Goal: Information Seeking & Learning: Check status

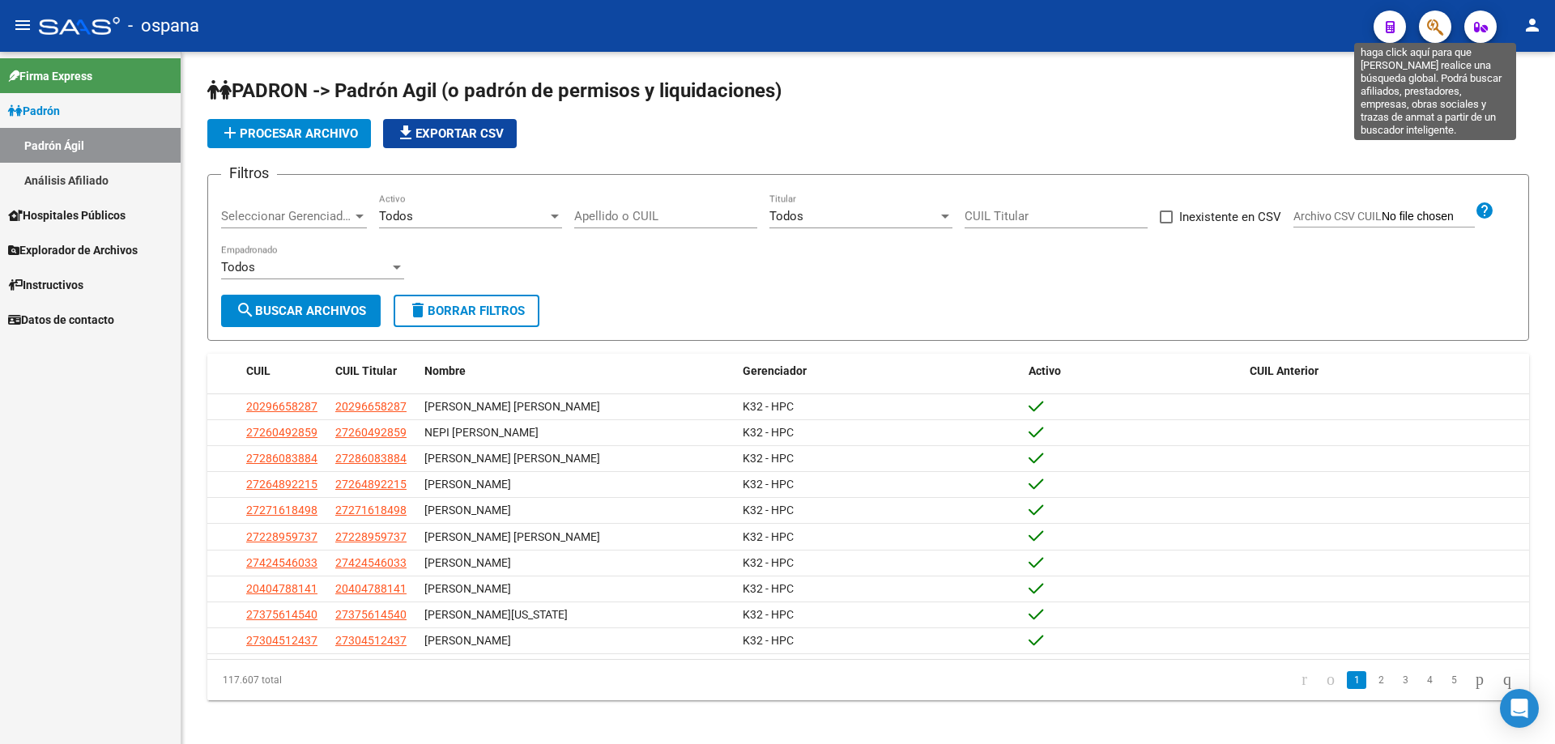
click at [1439, 28] on icon "button" at bounding box center [1435, 27] width 16 height 19
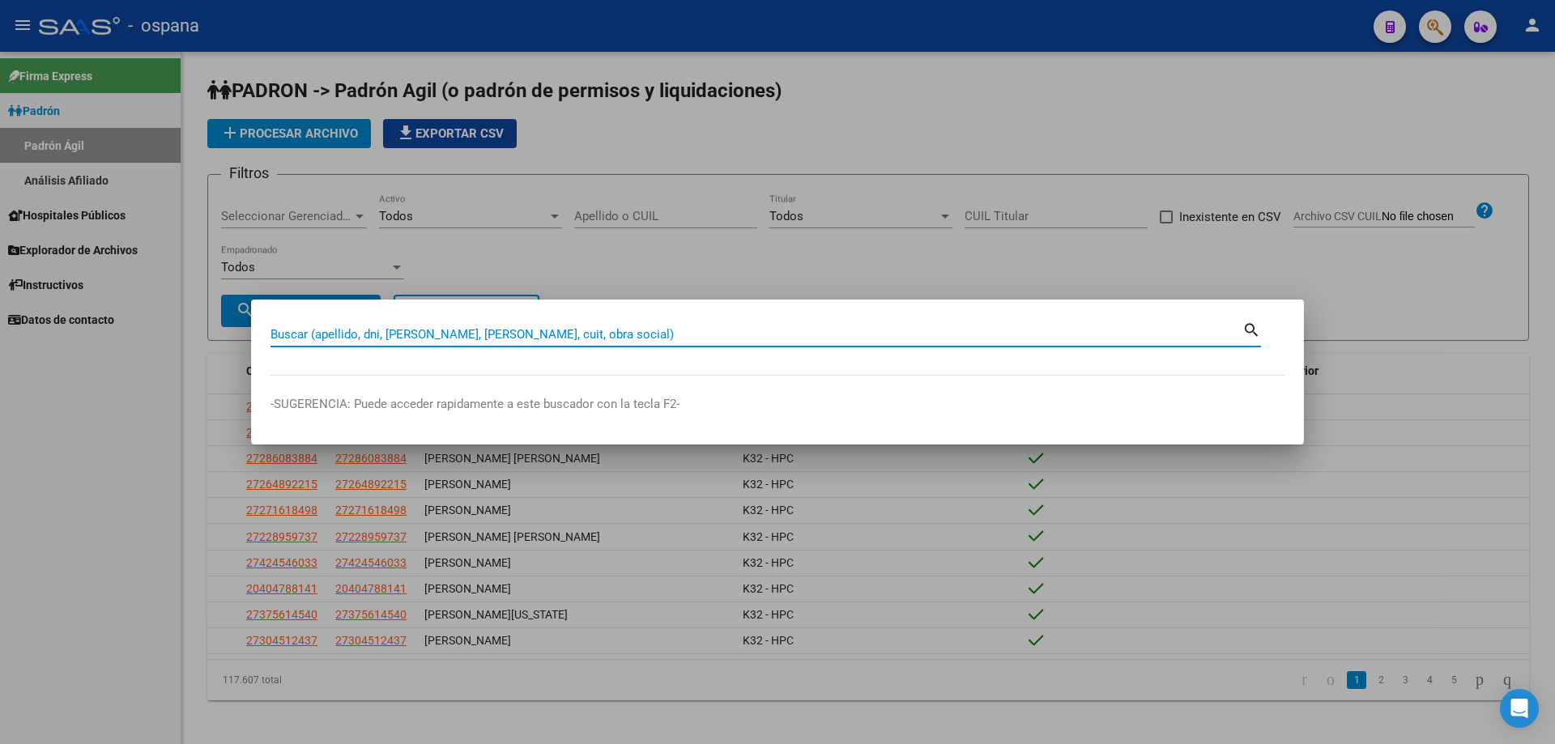
paste input "1829992"
type input "1829992"
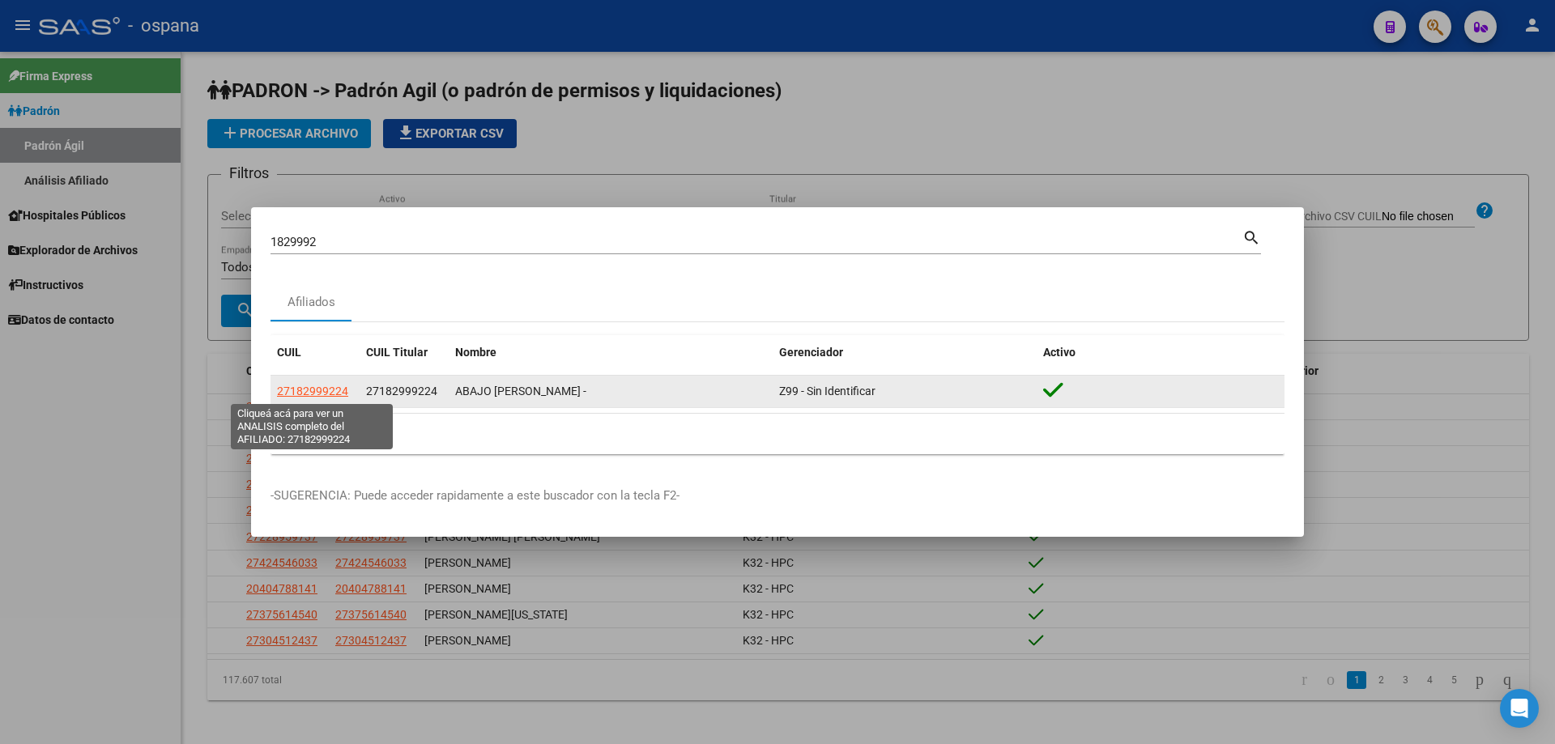
click at [334, 386] on span "27182999224" at bounding box center [312, 391] width 71 height 13
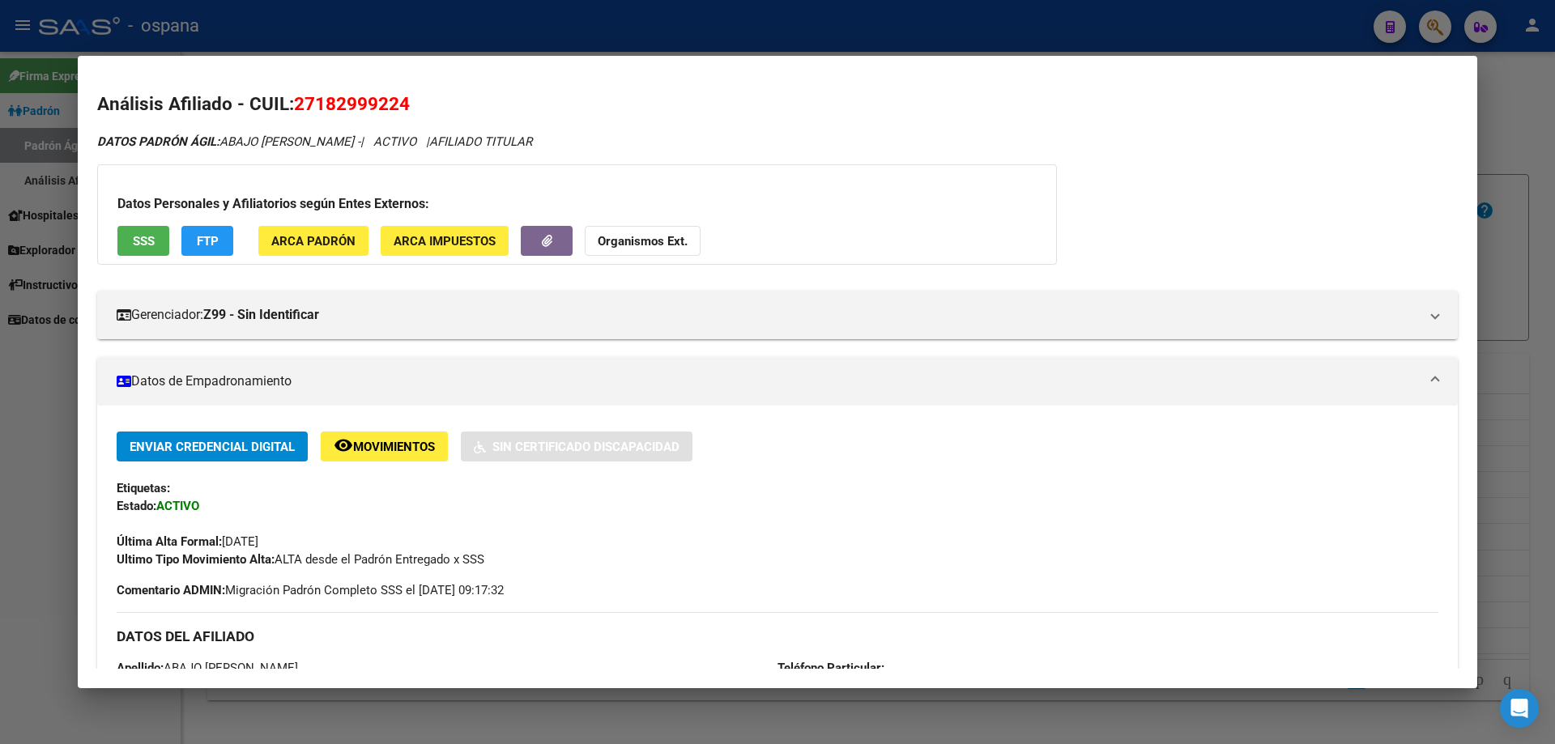
click at [156, 242] on button "SSS" at bounding box center [143, 241] width 52 height 30
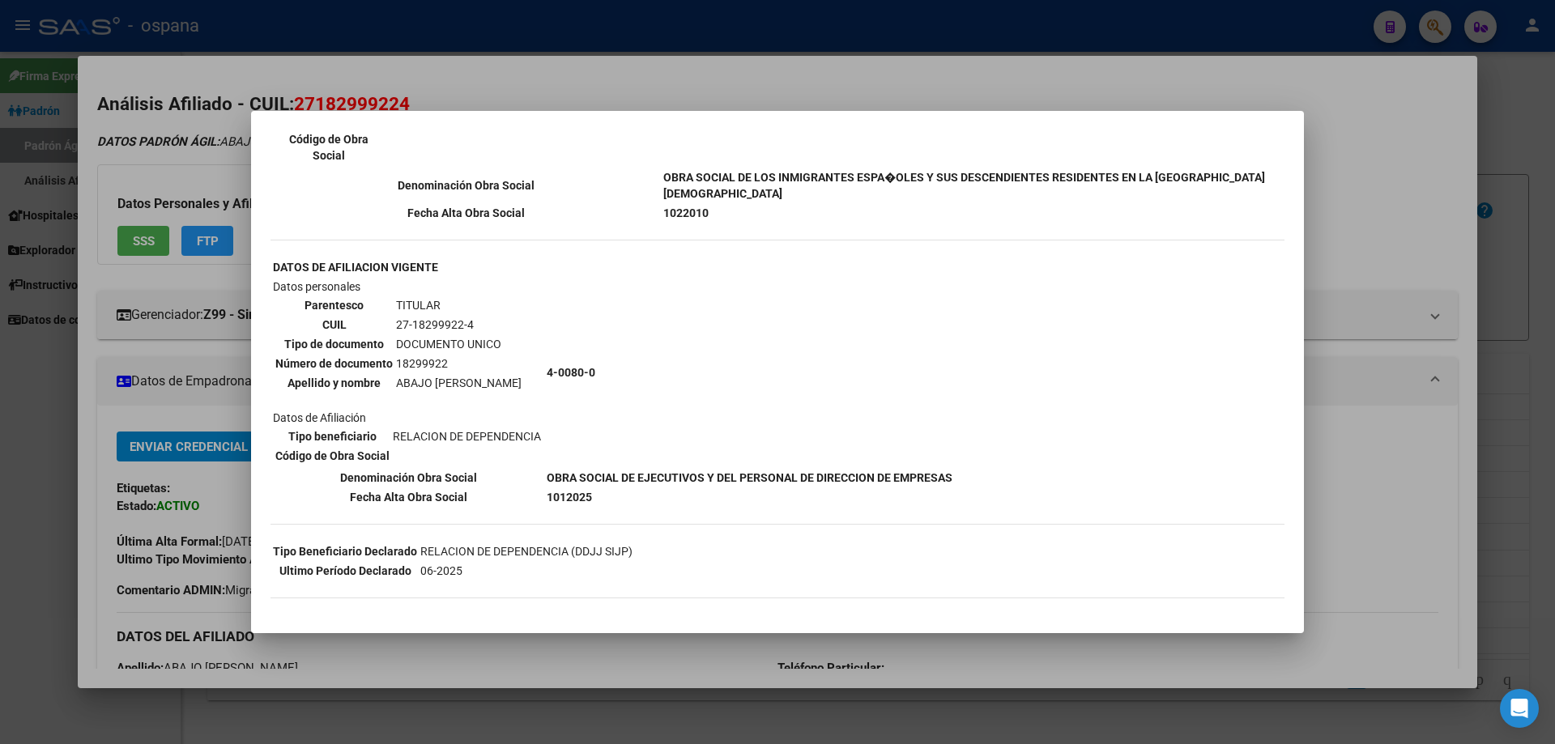
scroll to position [162, 0]
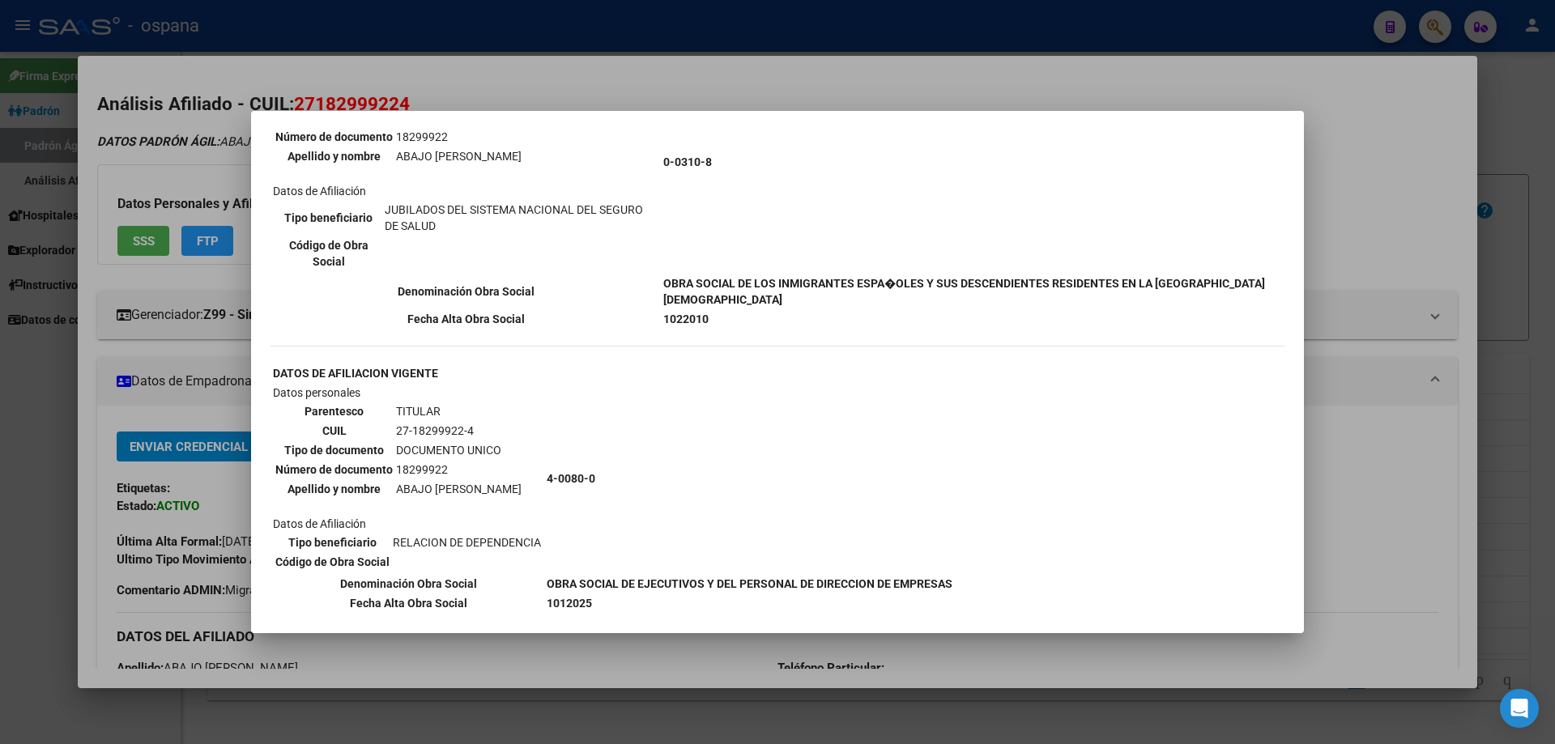
click at [437, 463] on td "18299922" at bounding box center [458, 470] width 127 height 18
copy td "18299922"
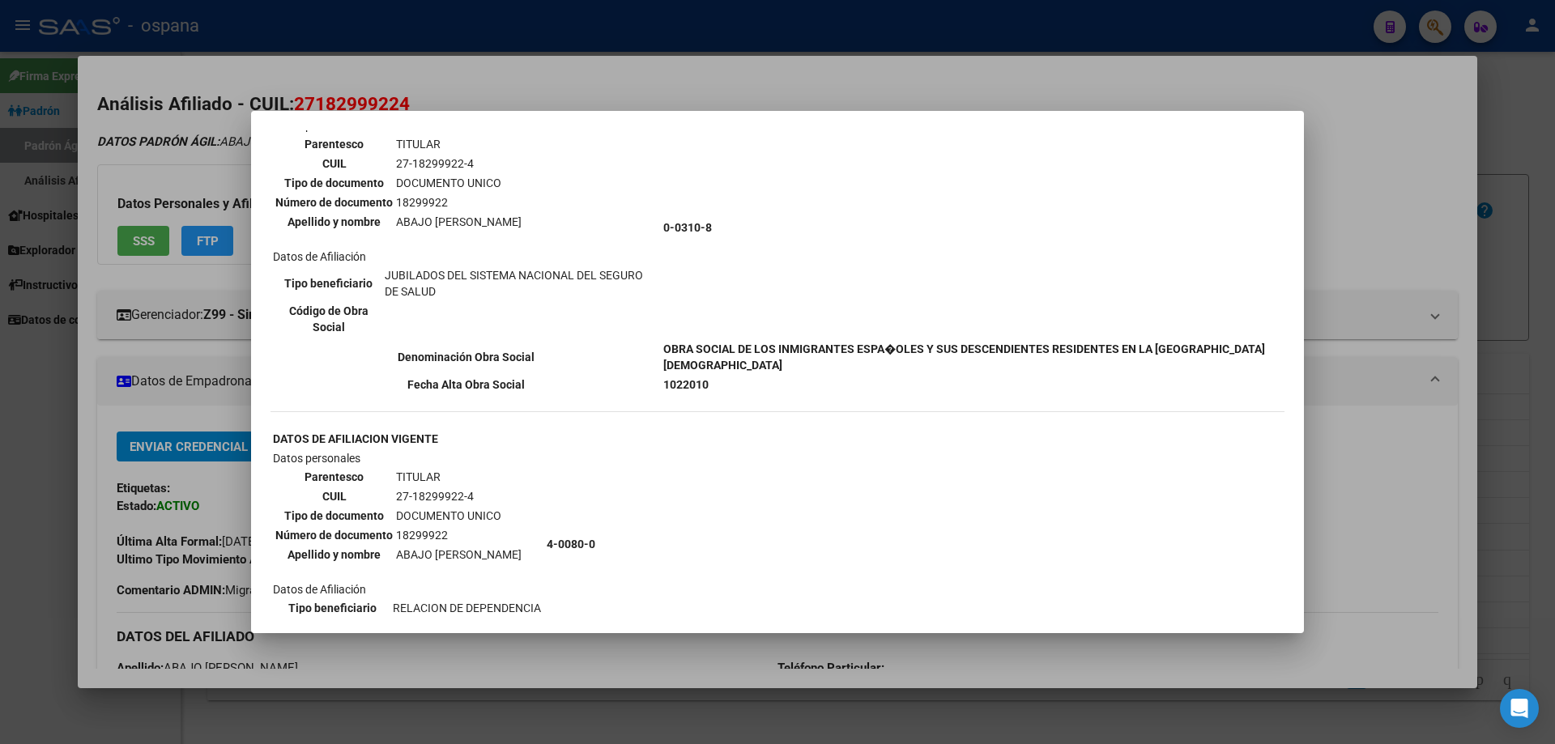
scroll to position [459, 0]
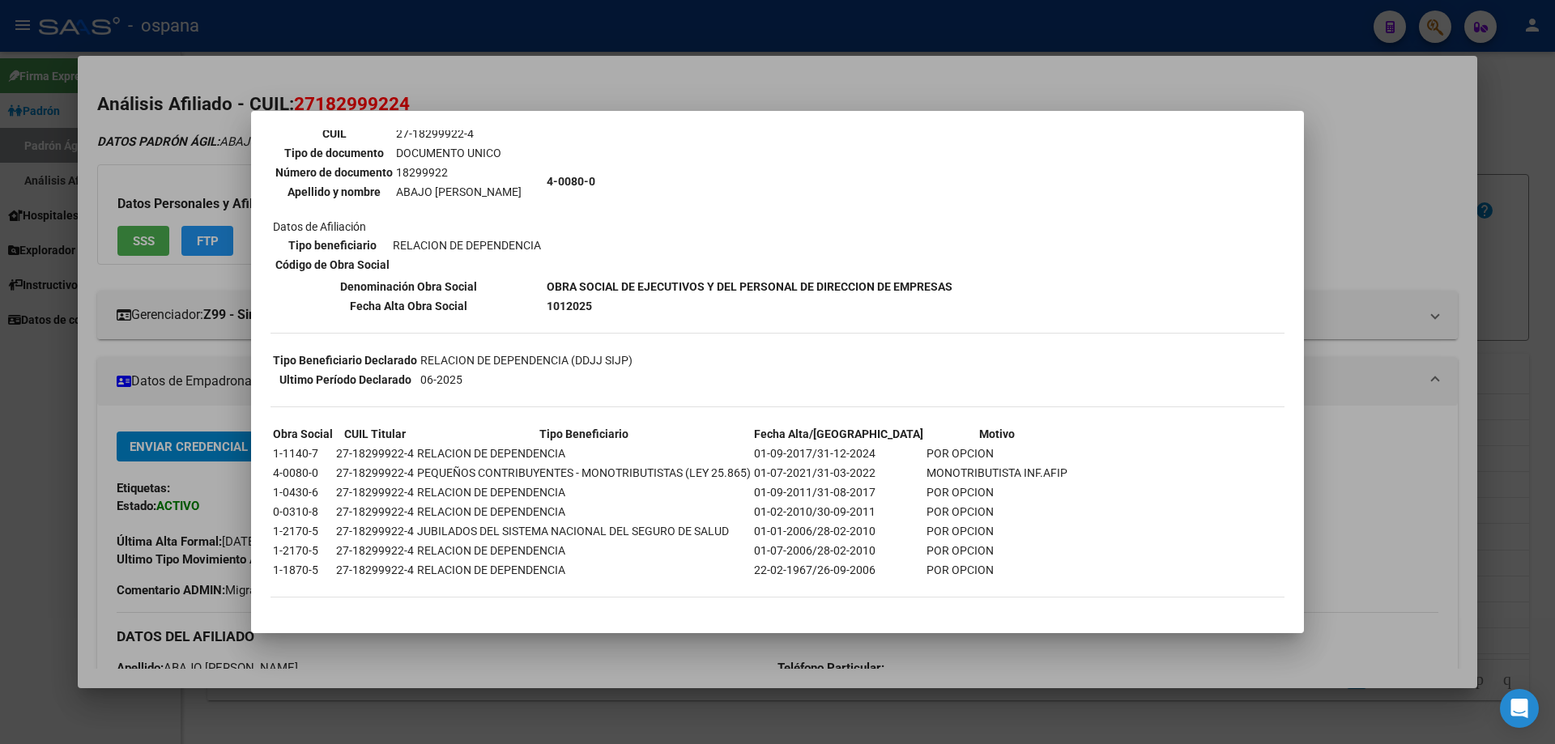
click at [549, 347] on div "--ACTIVO en Obra Social según consulta SSS-- DATOS DE AFILIACION VIGENTE Datos …" at bounding box center [778, 149] width 1014 height 928
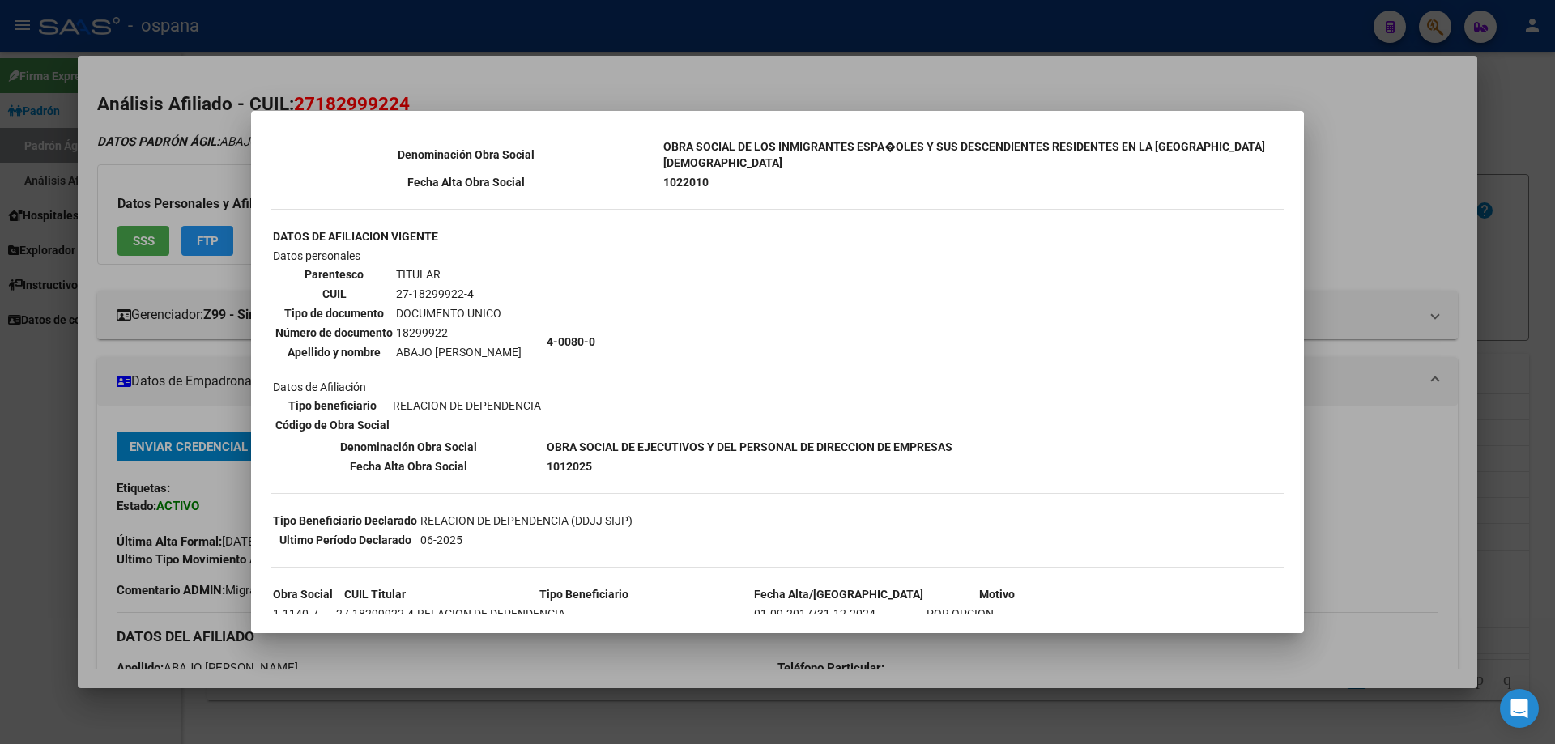
scroll to position [324, 0]
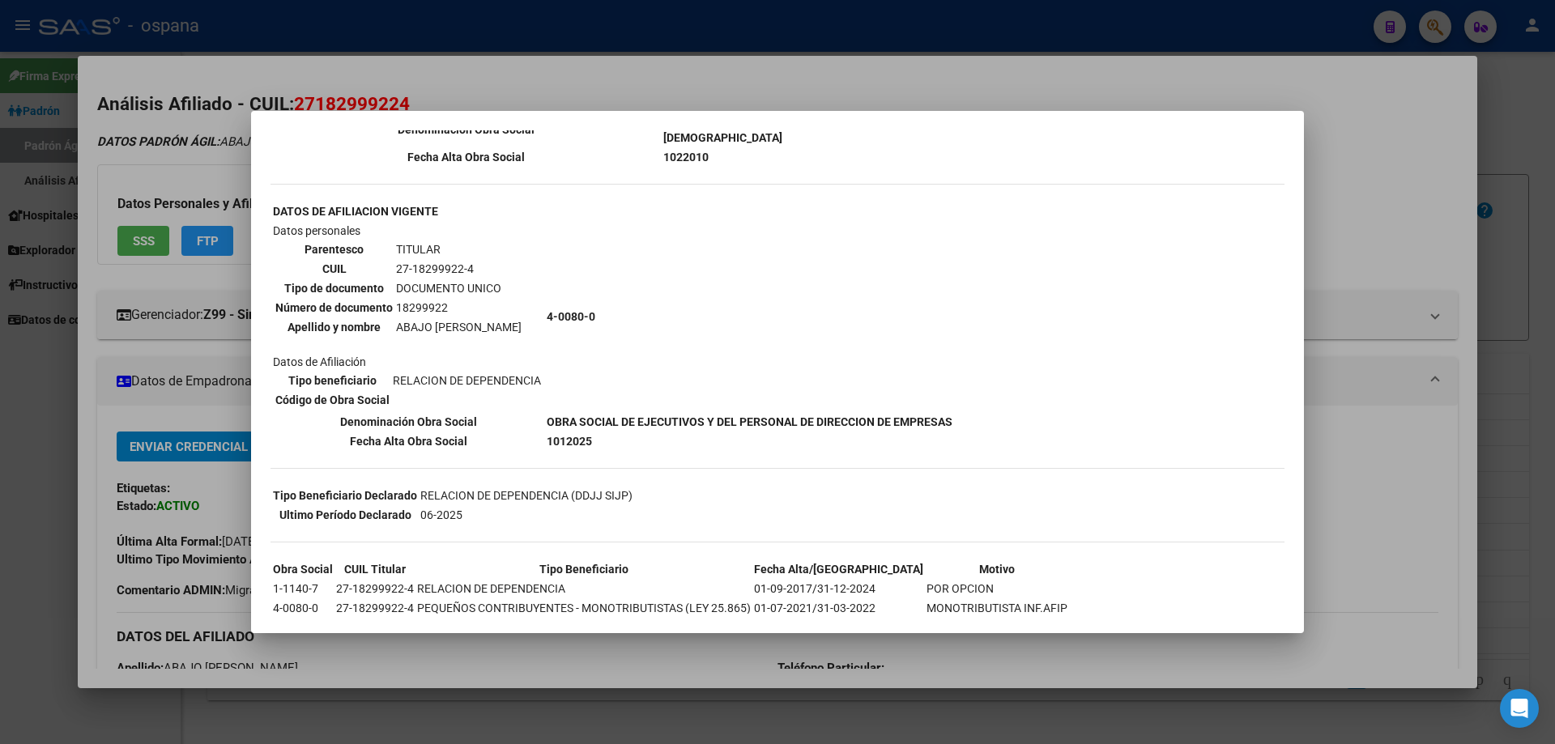
drag, startPoint x: 507, startPoint y: 331, endPoint x: 573, endPoint y: 403, distance: 98.1
click at [573, 403] on tr "Datos personales Parentesco TITULAR CUIL 27-18299922-4 Tipo de documento DOCUME…" at bounding box center [612, 317] width 681 height 190
click at [688, 370] on td "4-0080-0" at bounding box center [749, 317] width 407 height 190
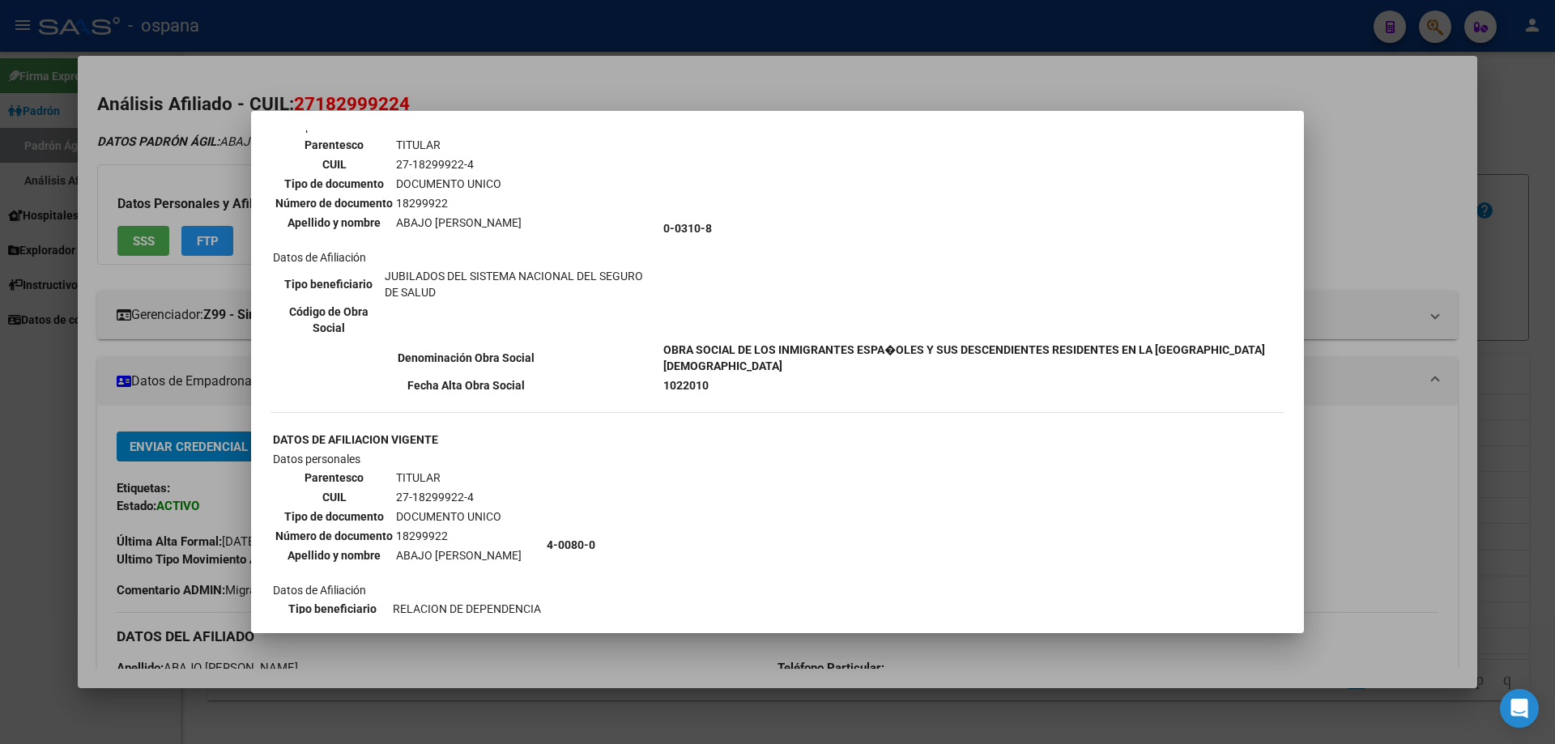
scroll to position [0, 0]
